Goal: Task Accomplishment & Management: Manage account settings

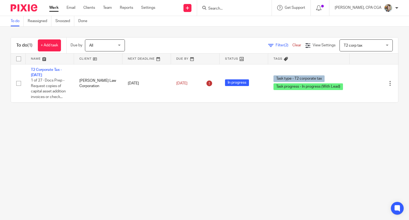
click at [217, 10] on input "Search" at bounding box center [232, 8] width 48 height 5
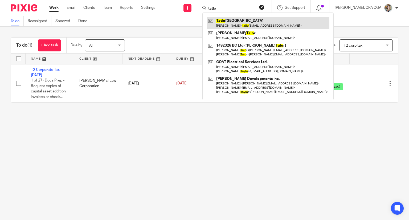
type input "tatlo"
click at [240, 22] on link at bounding box center [268, 23] width 123 height 12
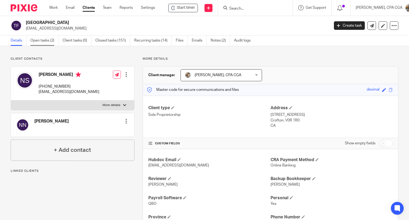
click at [45, 43] on link "Open tasks (2)" at bounding box center [44, 40] width 28 height 10
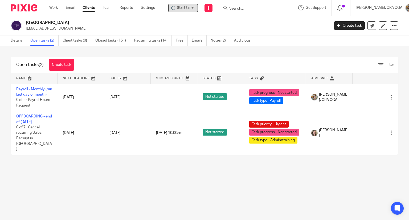
click at [183, 10] on span "Start timer" at bounding box center [186, 8] width 18 height 6
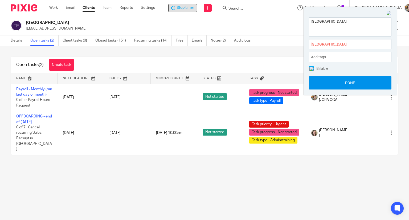
click at [366, 83] on button "Done" at bounding box center [350, 82] width 83 height 13
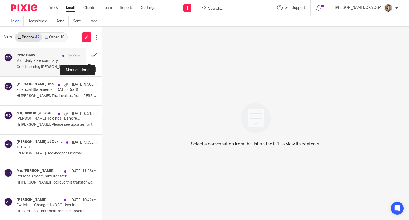
click at [89, 55] on button at bounding box center [94, 55] width 16 height 14
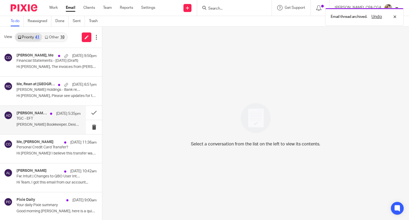
click at [57, 123] on p "Amanda Van Dorp Bookkeeper, Deximal..." at bounding box center [49, 125] width 64 height 5
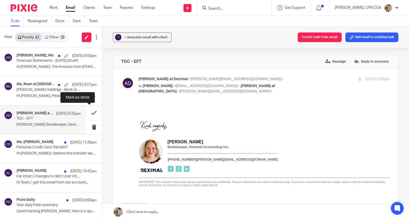
click at [86, 112] on button at bounding box center [94, 113] width 16 height 14
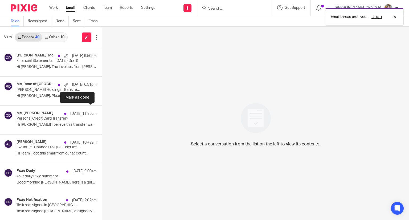
click at [102, 112] on button at bounding box center [104, 113] width 4 height 14
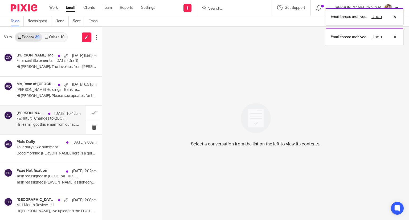
click at [52, 121] on div "Alicia Loewen Sep 24 10:42am Fw: Intuit | Changes to QBO User Interface & Platf…" at bounding box center [49, 120] width 64 height 18
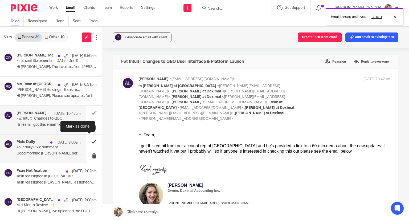
click at [87, 140] on button at bounding box center [94, 142] width 16 height 14
click at [62, 147] on p "Task reassigned in Pixie" at bounding box center [42, 147] width 51 height 5
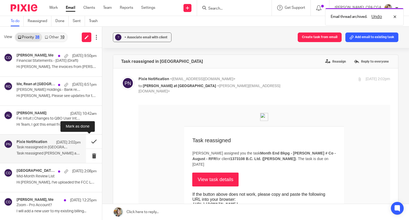
click at [88, 142] on button at bounding box center [94, 142] width 16 height 14
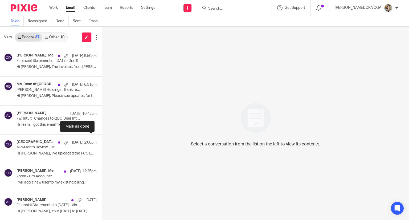
click at [102, 142] on button at bounding box center [104, 142] width 4 height 14
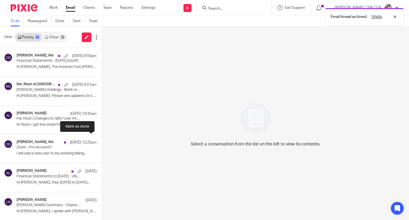
click at [102, 142] on button at bounding box center [104, 142] width 4 height 14
click at [49, 34] on link "Other 10" at bounding box center [54, 37] width 25 height 9
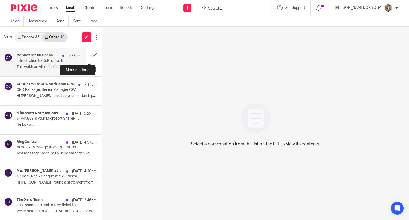
click at [88, 52] on button at bounding box center [94, 55] width 16 height 14
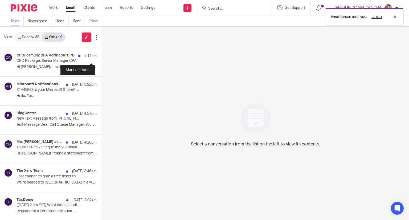
click at [102, 52] on button at bounding box center [104, 55] width 4 height 14
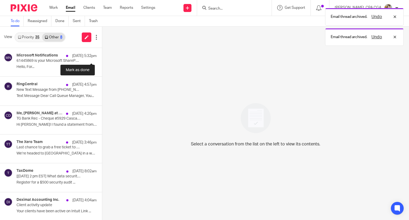
click at [102, 52] on button at bounding box center [104, 55] width 4 height 14
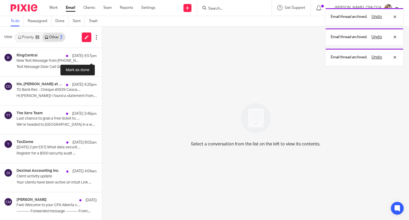
click at [102, 52] on button at bounding box center [104, 55] width 4 height 14
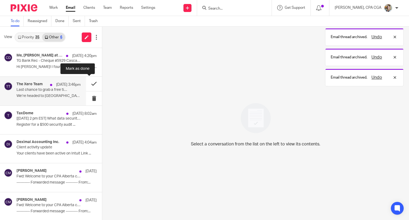
click at [88, 83] on button at bounding box center [94, 84] width 16 height 14
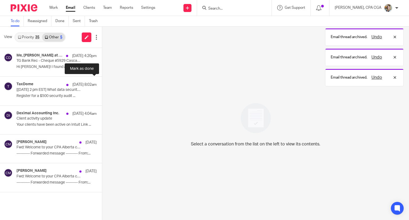
click at [102, 83] on button at bounding box center [104, 84] width 4 height 14
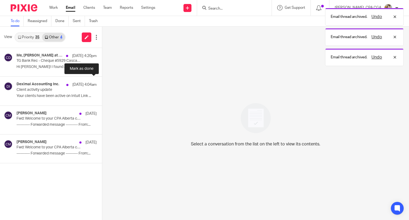
click at [102, 83] on button at bounding box center [104, 84] width 4 height 14
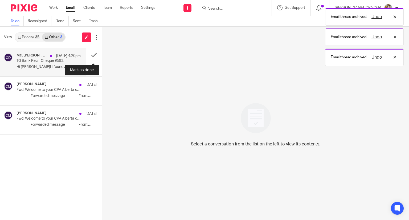
click at [92, 56] on button at bounding box center [94, 55] width 16 height 14
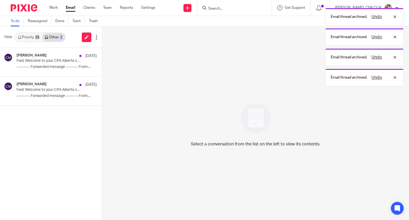
click at [34, 39] on link "Priority 35" at bounding box center [28, 37] width 27 height 9
